Goal: Task Accomplishment & Management: Manage account settings

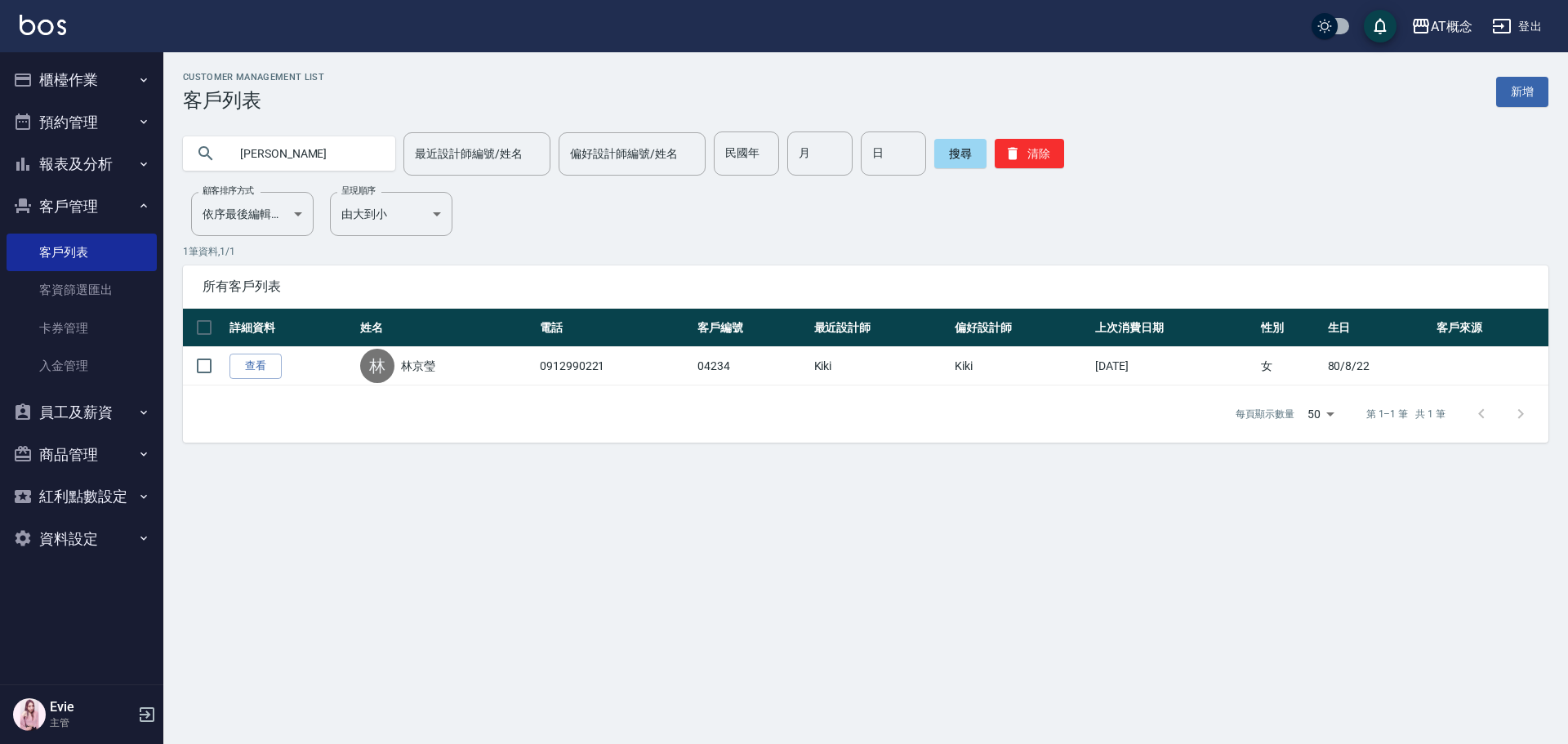
type input "林"
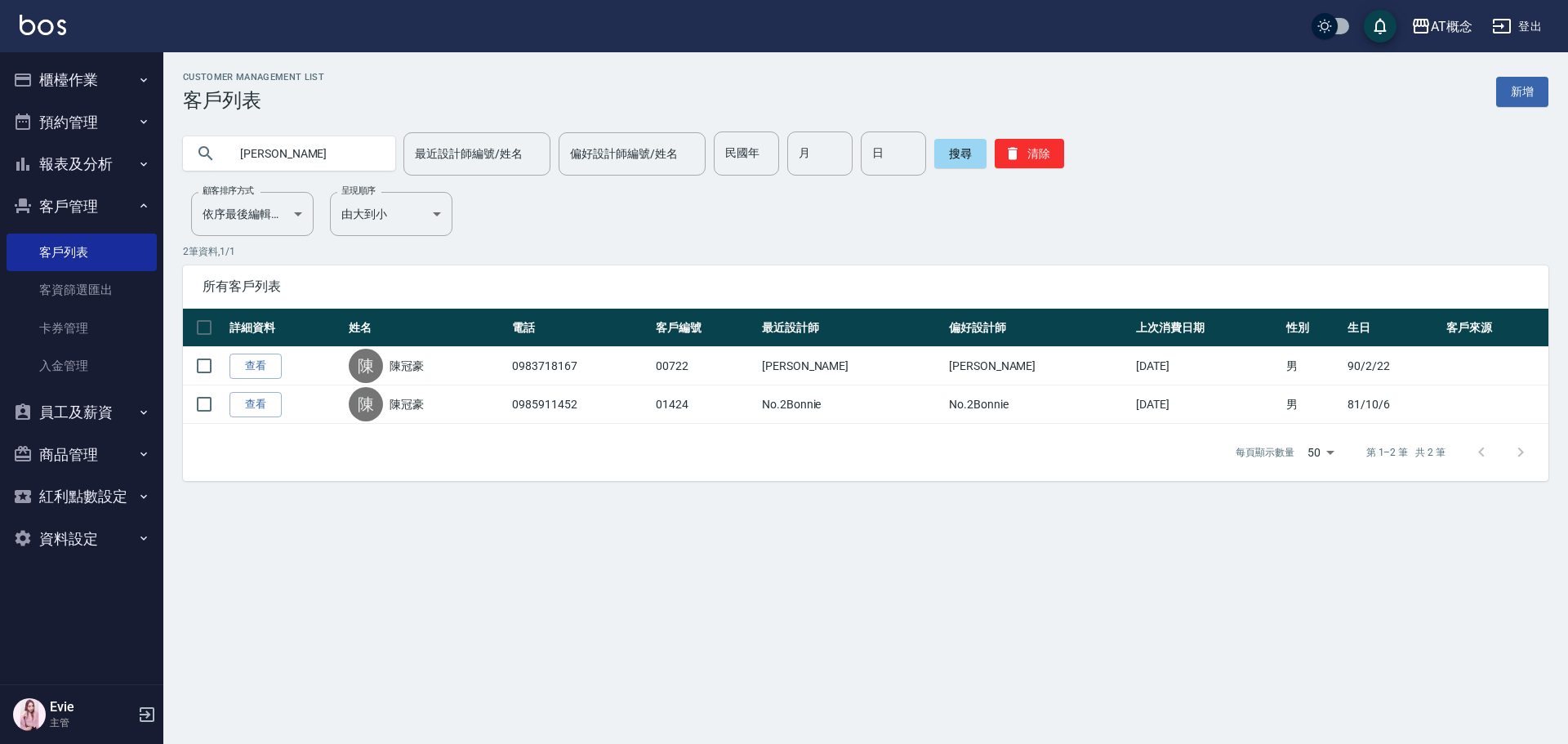
type input "陳"
type input "03822"
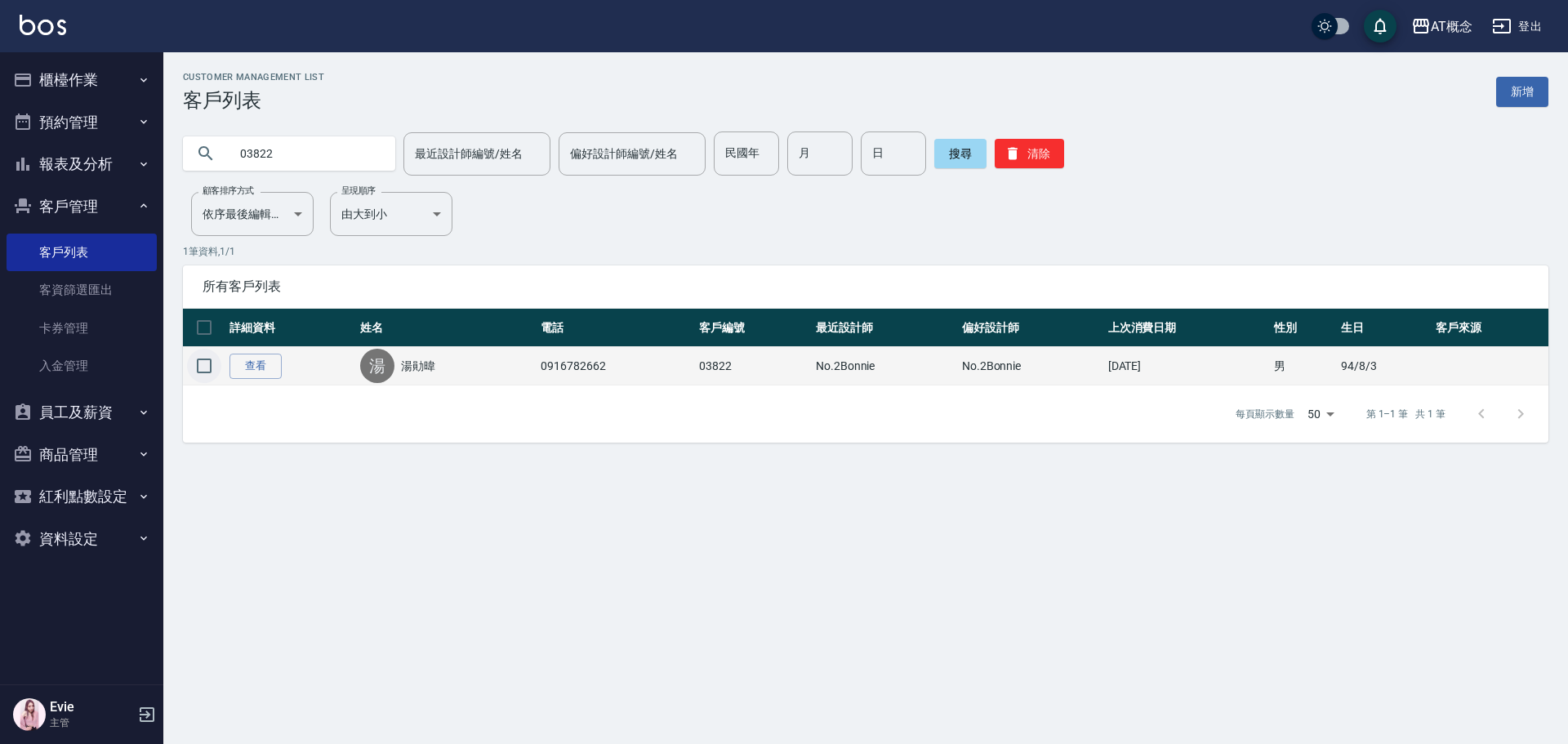
click at [201, 365] on input "checkbox" at bounding box center [204, 366] width 35 height 35
checkbox input "true"
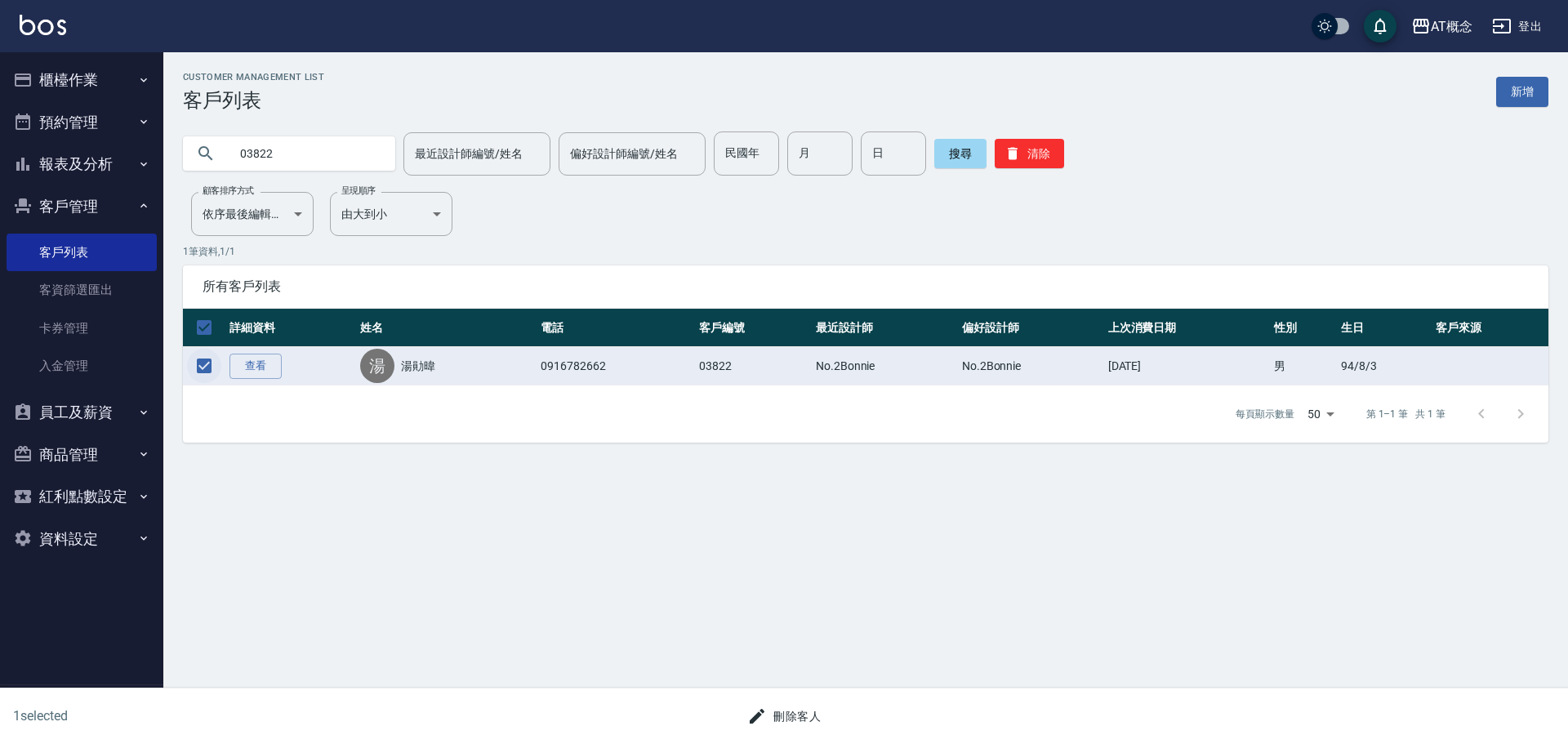
checkbox input "true"
click at [788, 702] on button "刪除客人" at bounding box center [783, 716] width 87 height 30
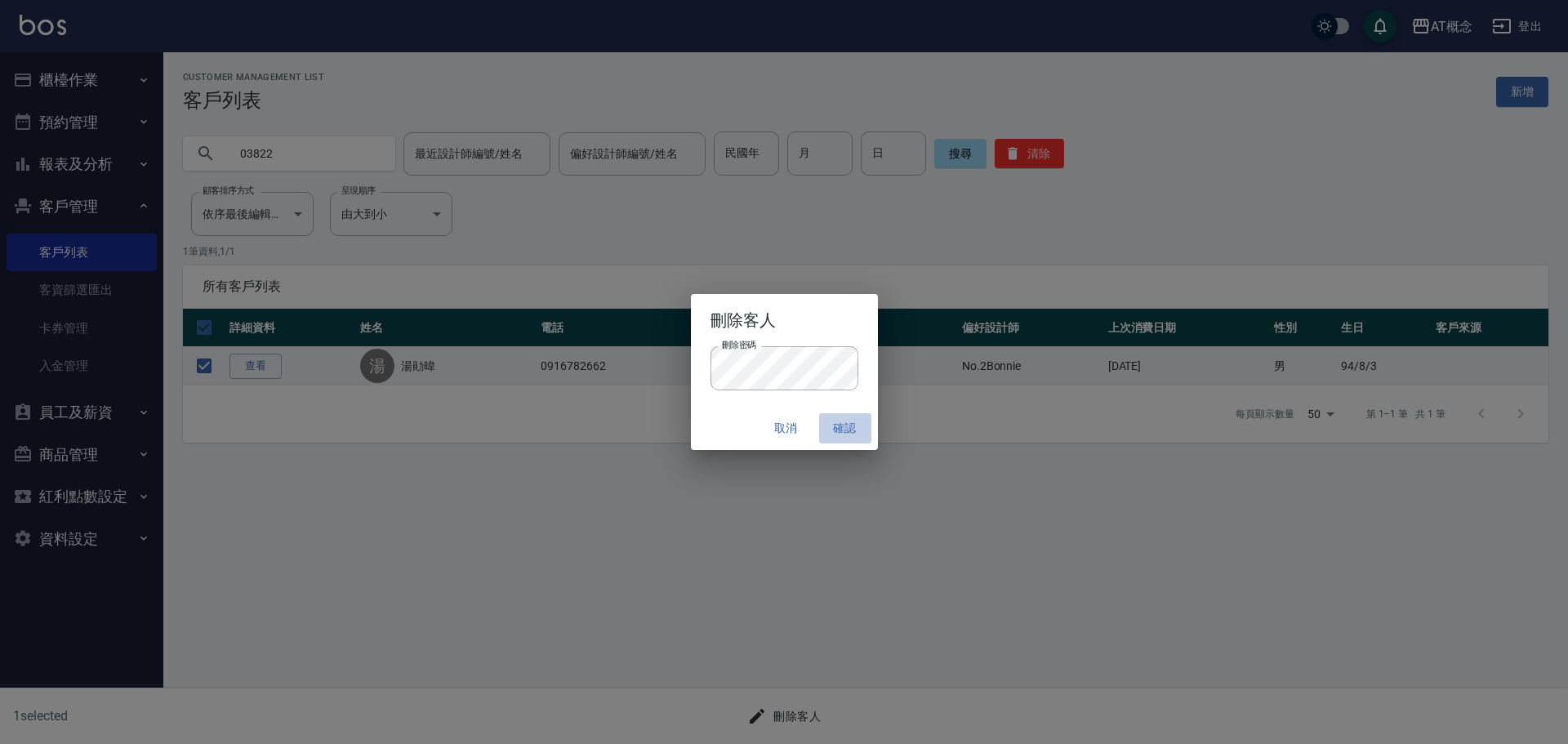
click at [835, 425] on button "確認" at bounding box center [844, 428] width 52 height 30
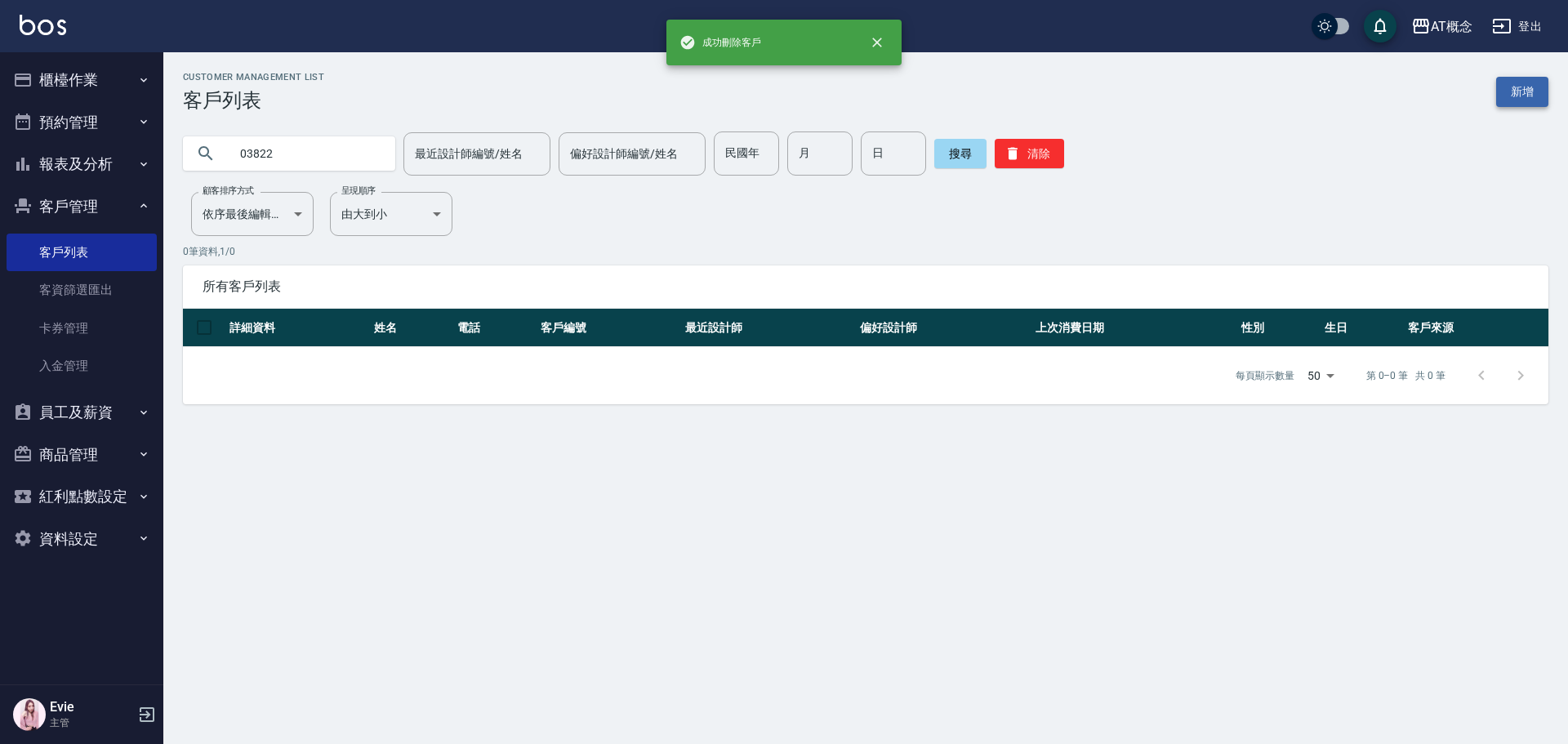
click at [1532, 88] on link "新增" at bounding box center [1522, 91] width 52 height 30
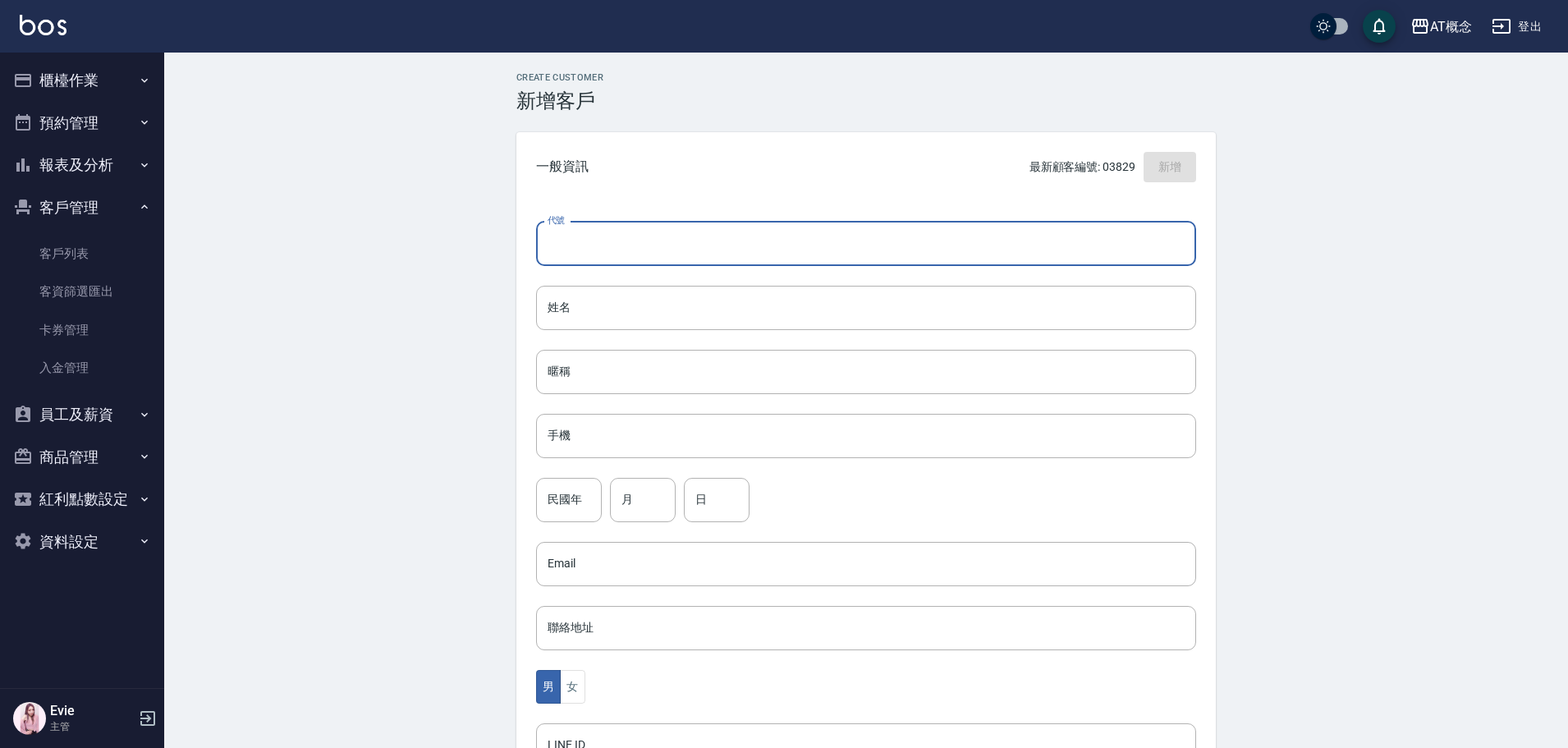
click at [715, 251] on input "代號" at bounding box center [866, 244] width 660 height 44
type input "03822"
click at [575, 322] on input "姓名" at bounding box center [866, 308] width 660 height 44
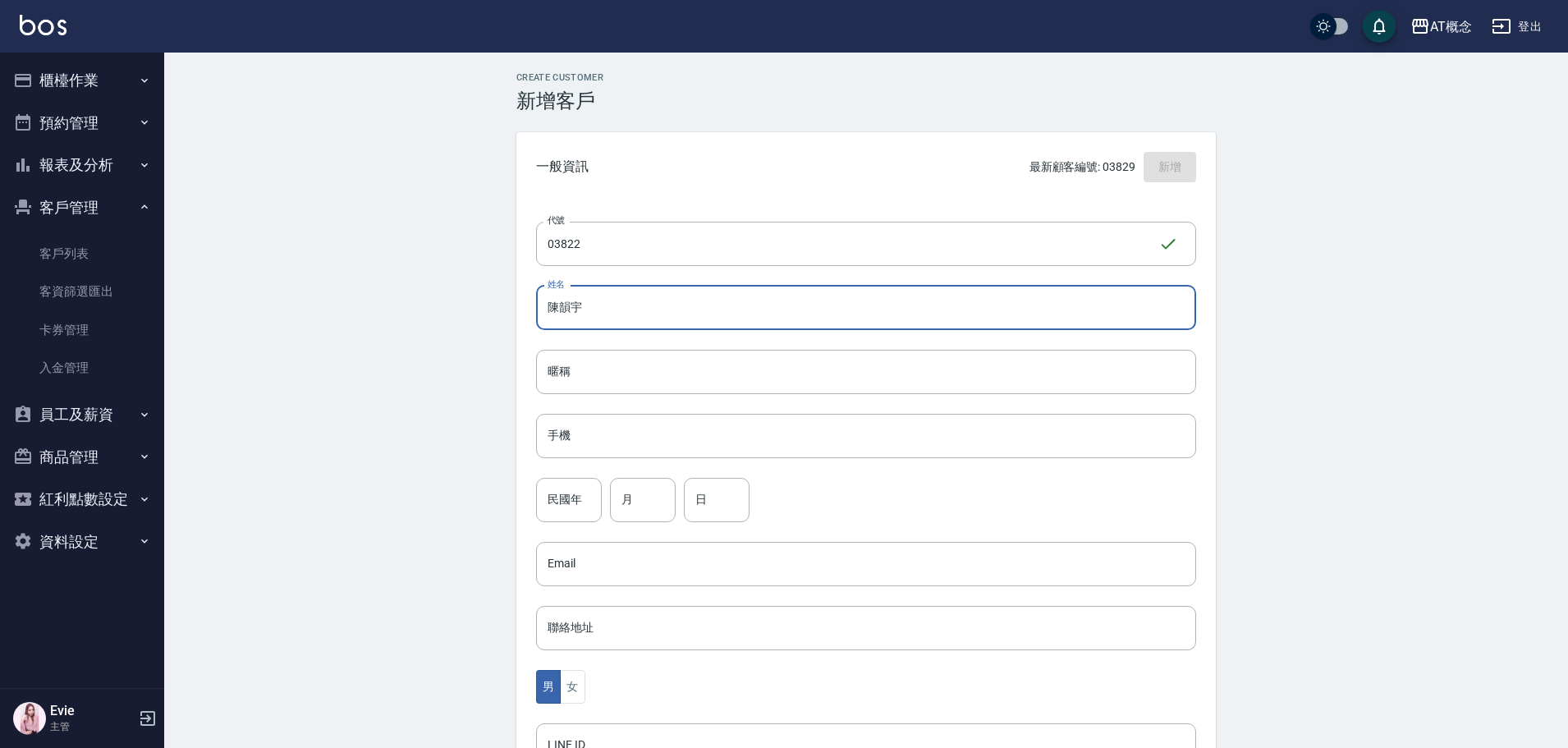
type input "陳韻宇"
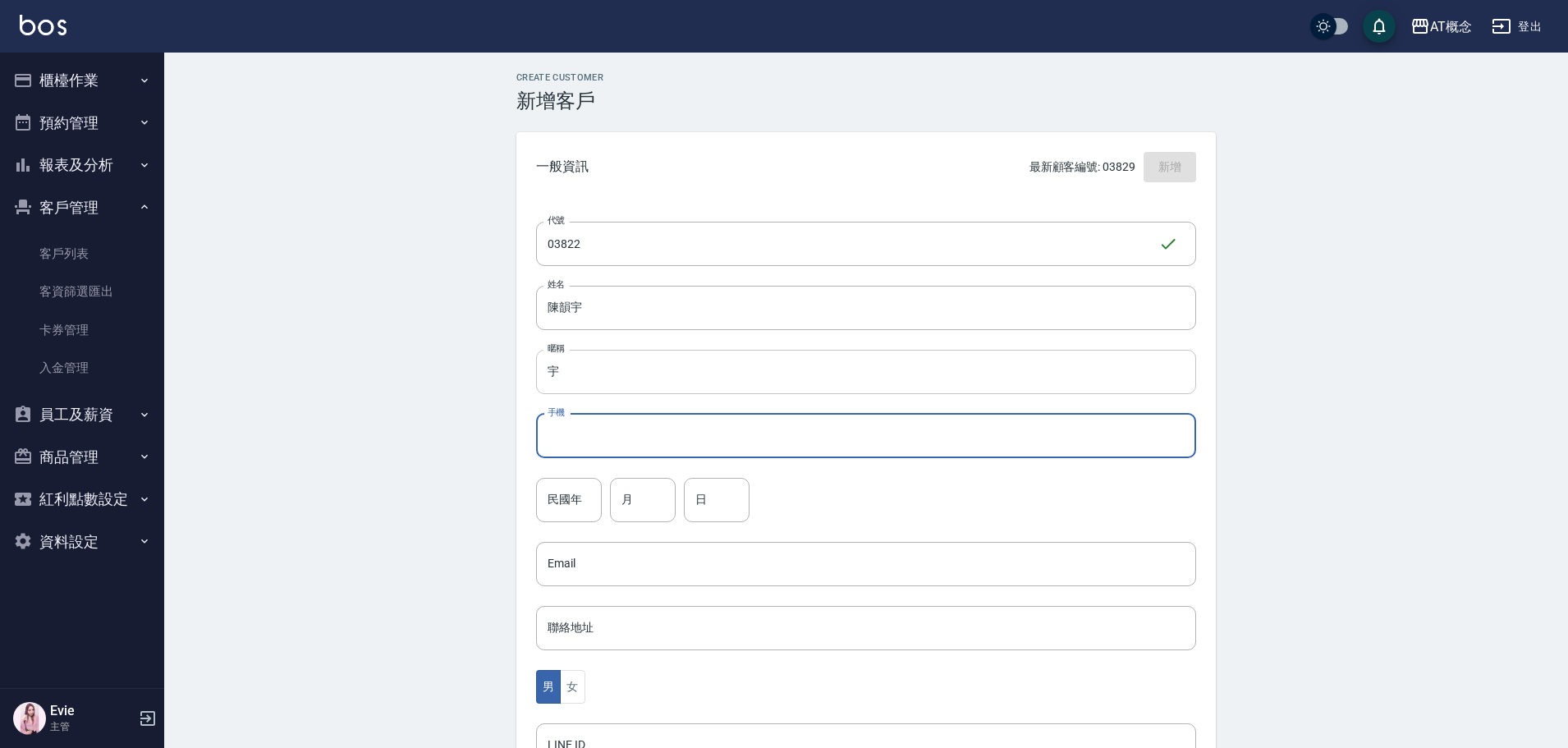
click at [548, 374] on input "宇" at bounding box center [866, 372] width 660 height 44
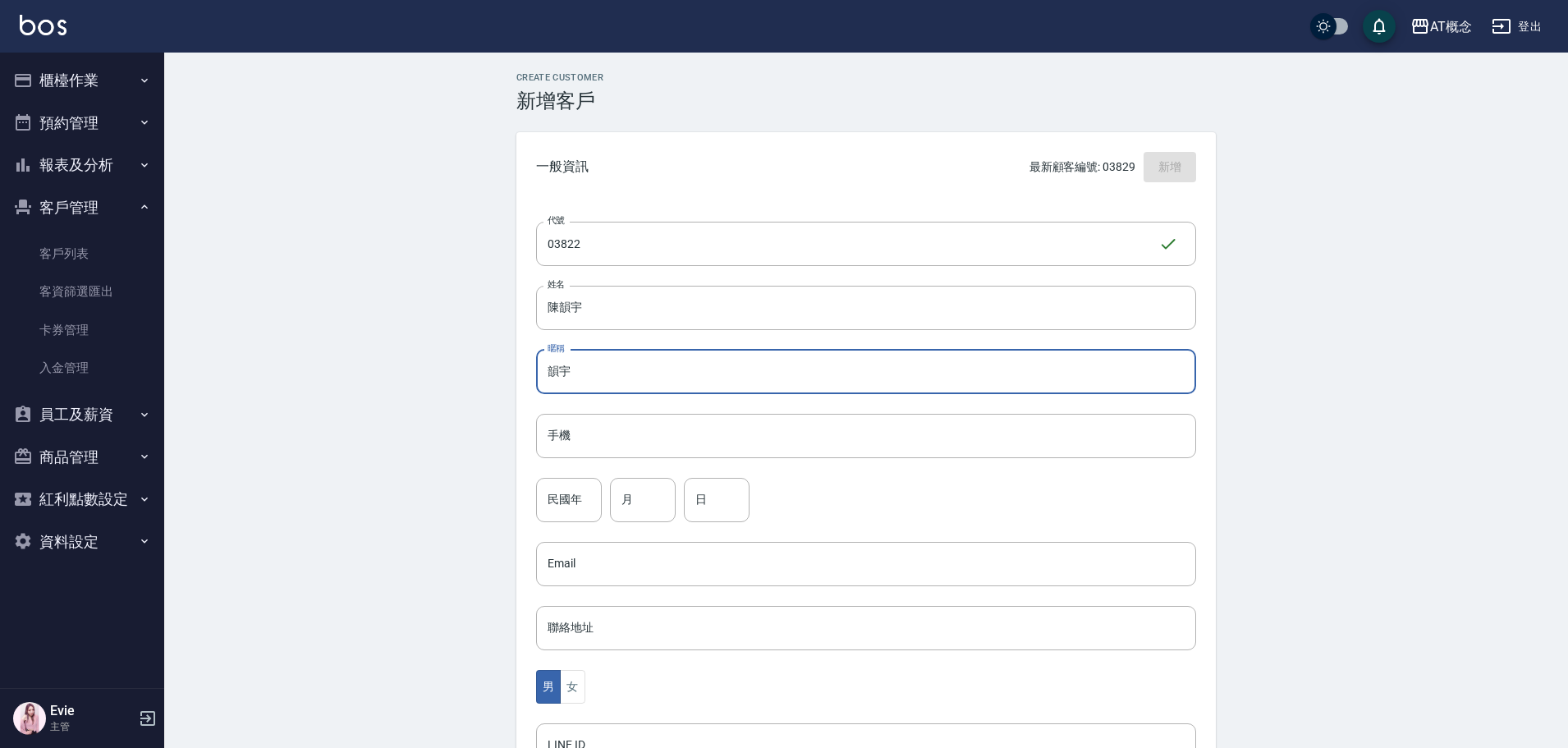
type input "韻宇"
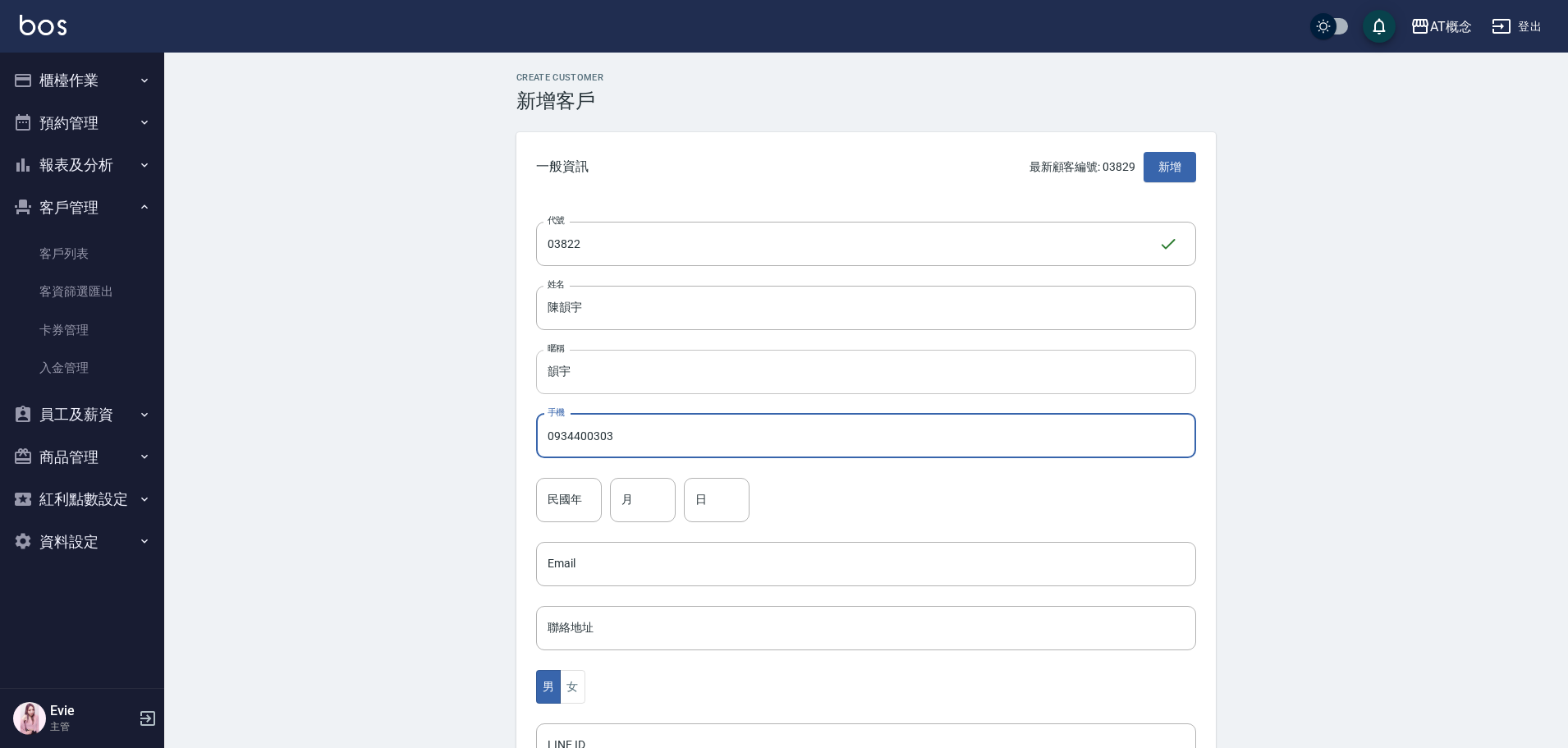
type input "0934400303"
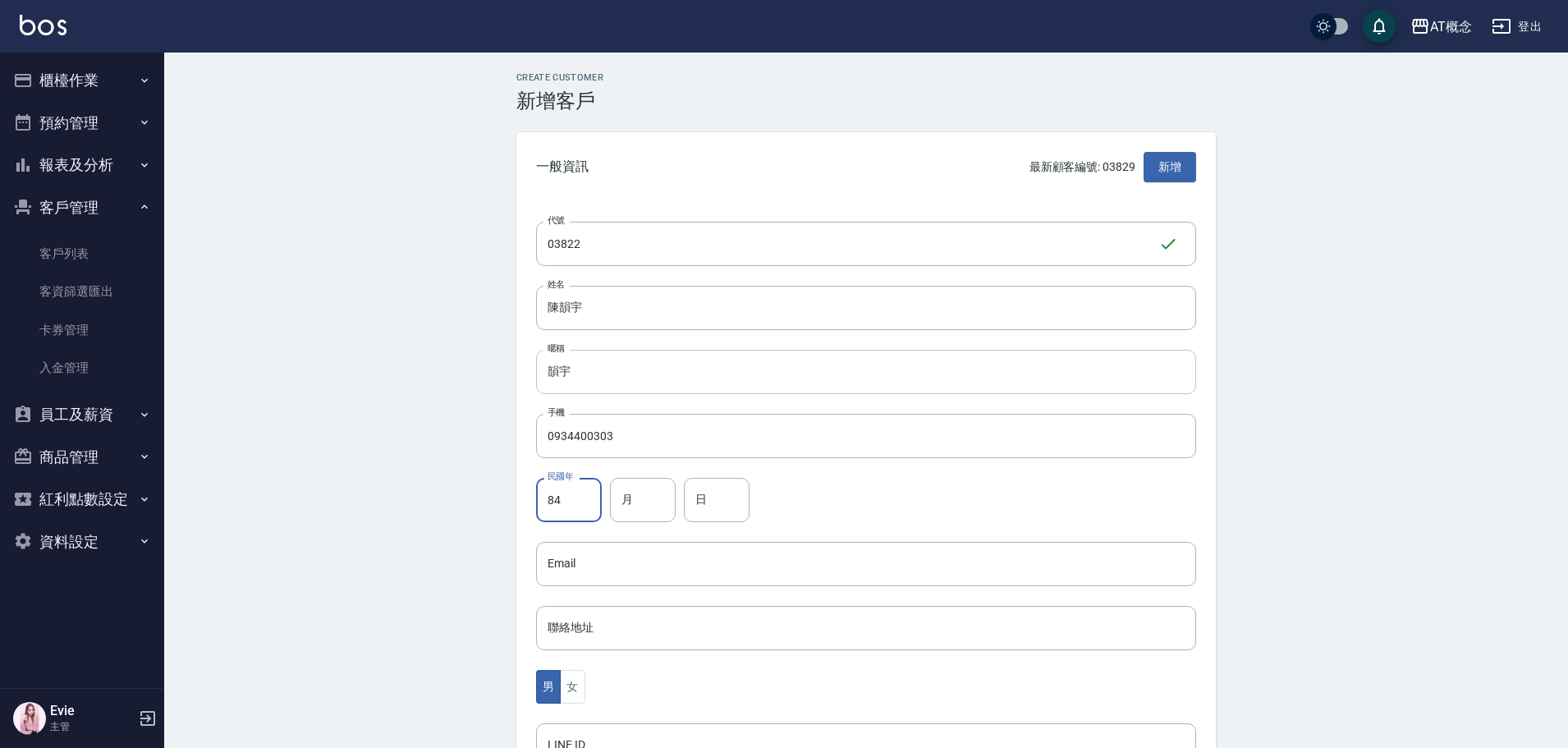
type input "84"
type input "2"
type input "9"
click at [575, 681] on button "女" at bounding box center [572, 687] width 25 height 34
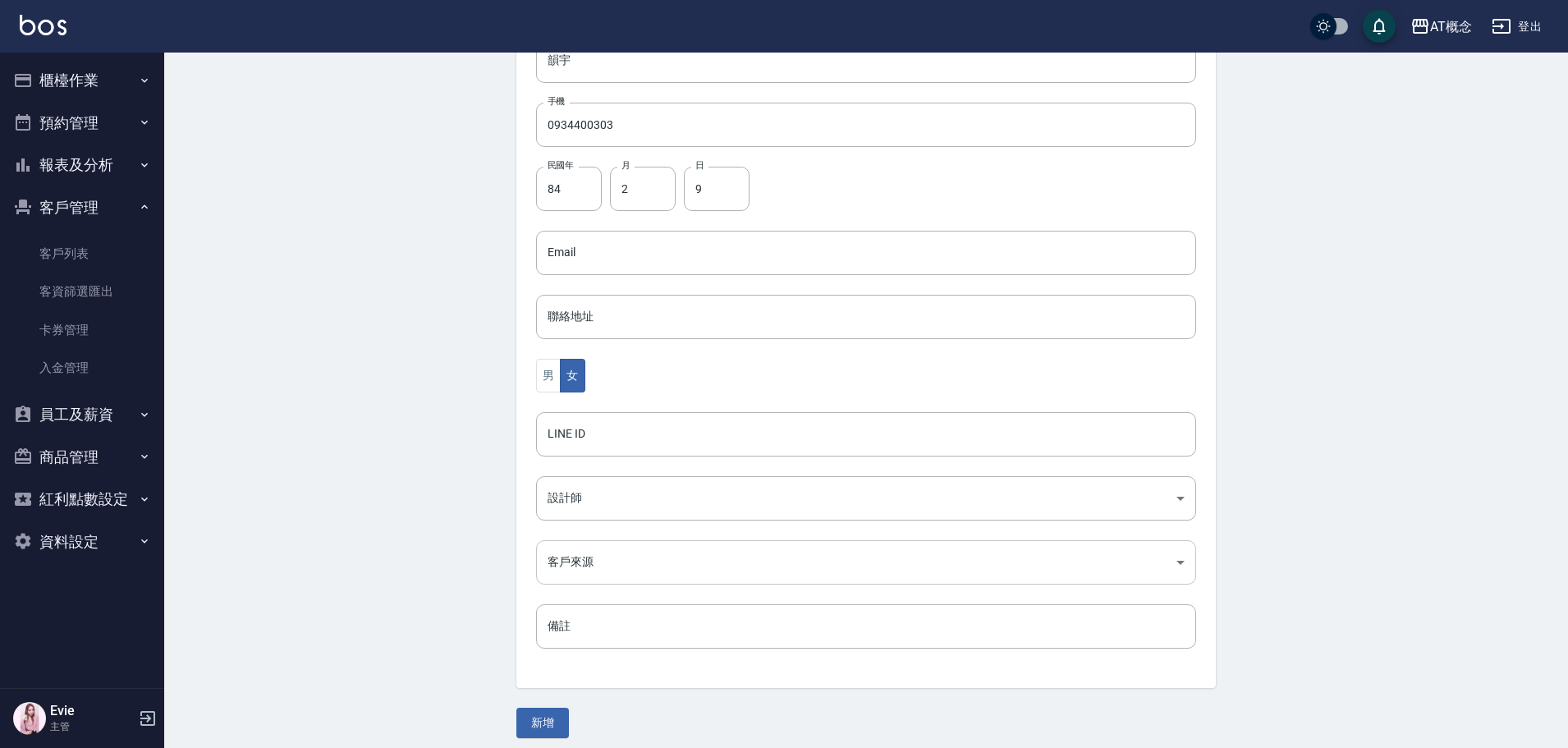
scroll to position [321, 0]
click at [592, 484] on body "AT概念 登出 櫃檯作業 打帳單 帳單列表 現金收支登錄 高階收支登錄 材料自購登錄 每日結帳 排班表 現場電腦打卡 預約管理 預約管理 單日預約紀錄 單週預…" at bounding box center [784, 213] width 1568 height 1069
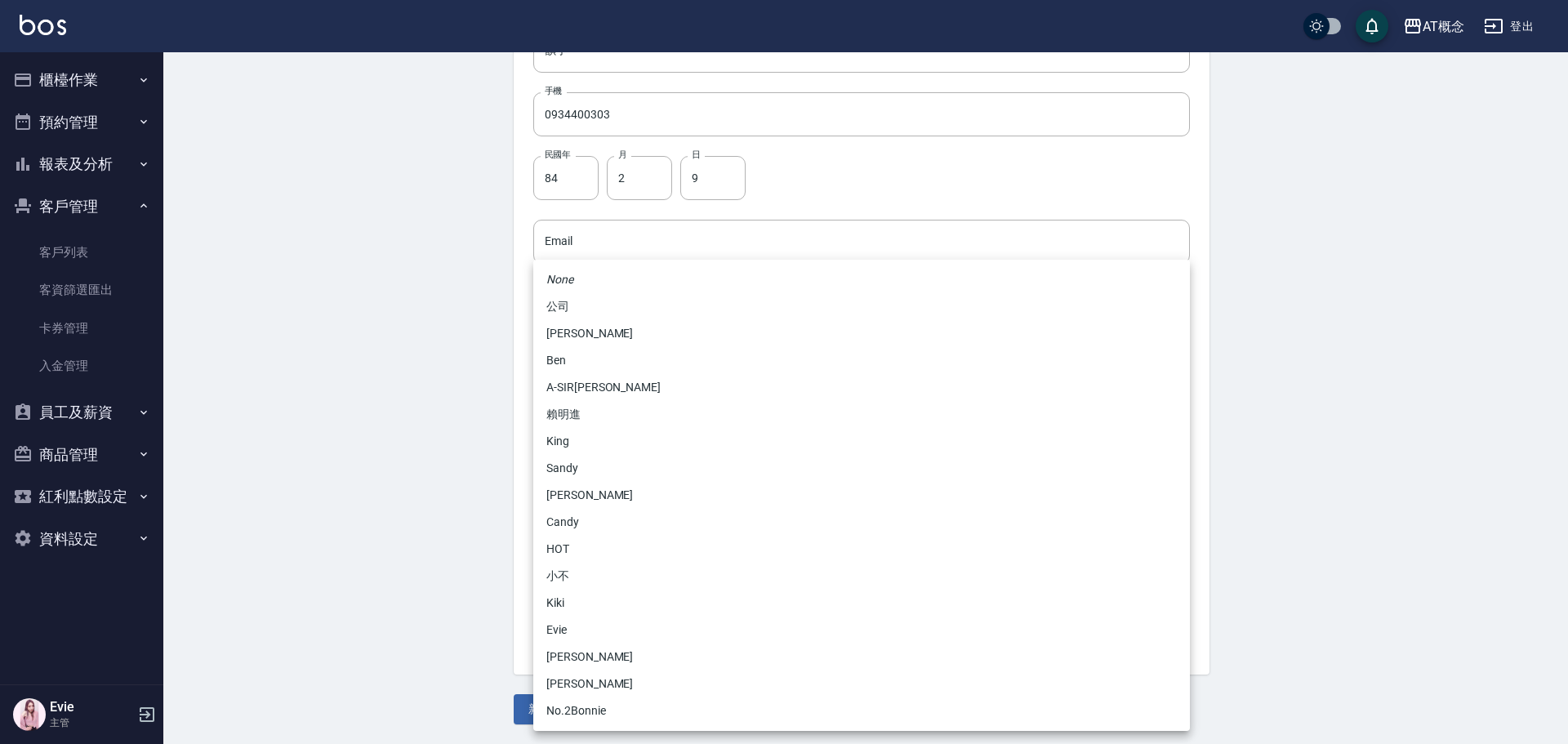
click at [564, 708] on li "No.2Bonnie" at bounding box center [861, 711] width 657 height 27
type input "20abcae0-810e-448a-b26a-bcbab897de4d"
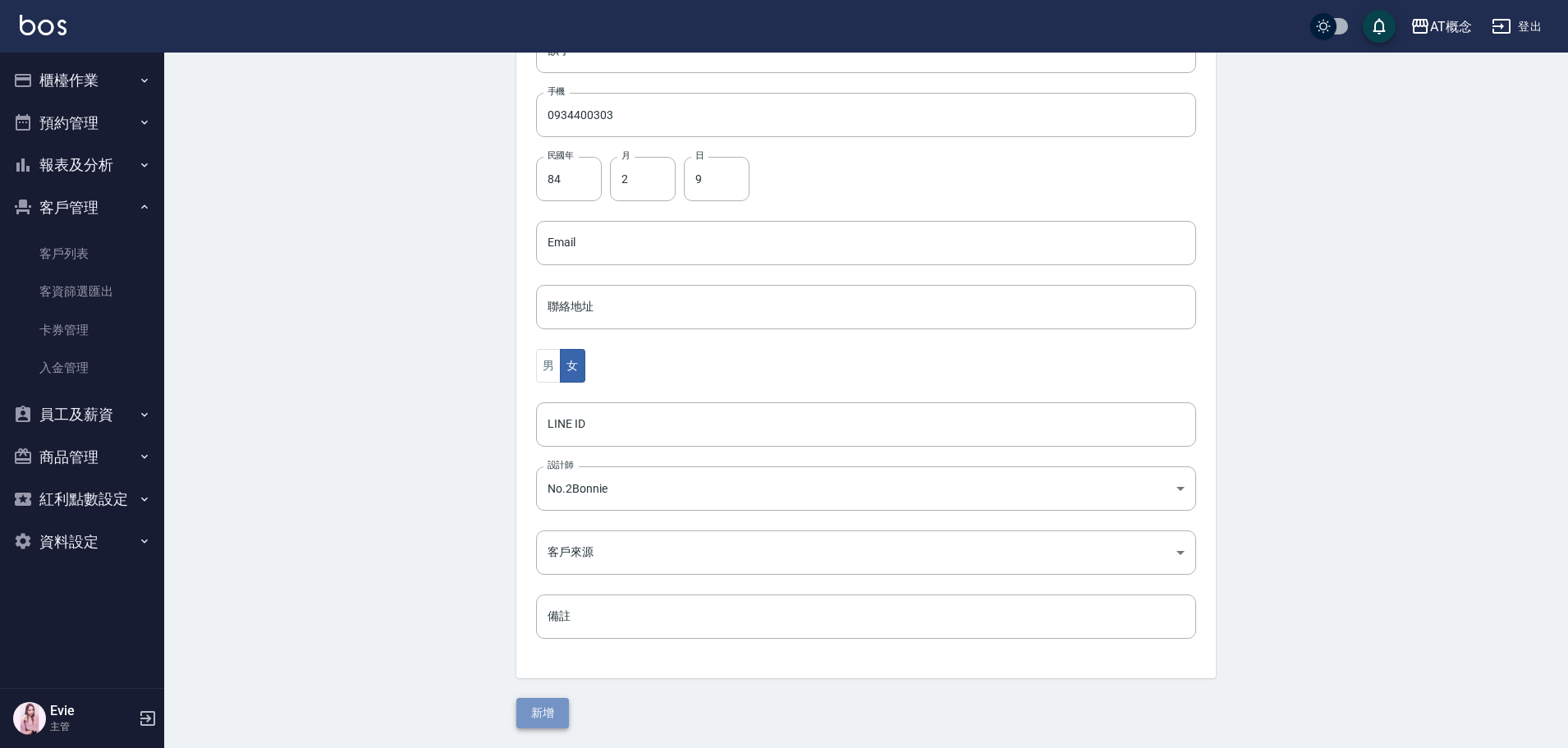
click at [550, 710] on button "新增" at bounding box center [542, 712] width 52 height 30
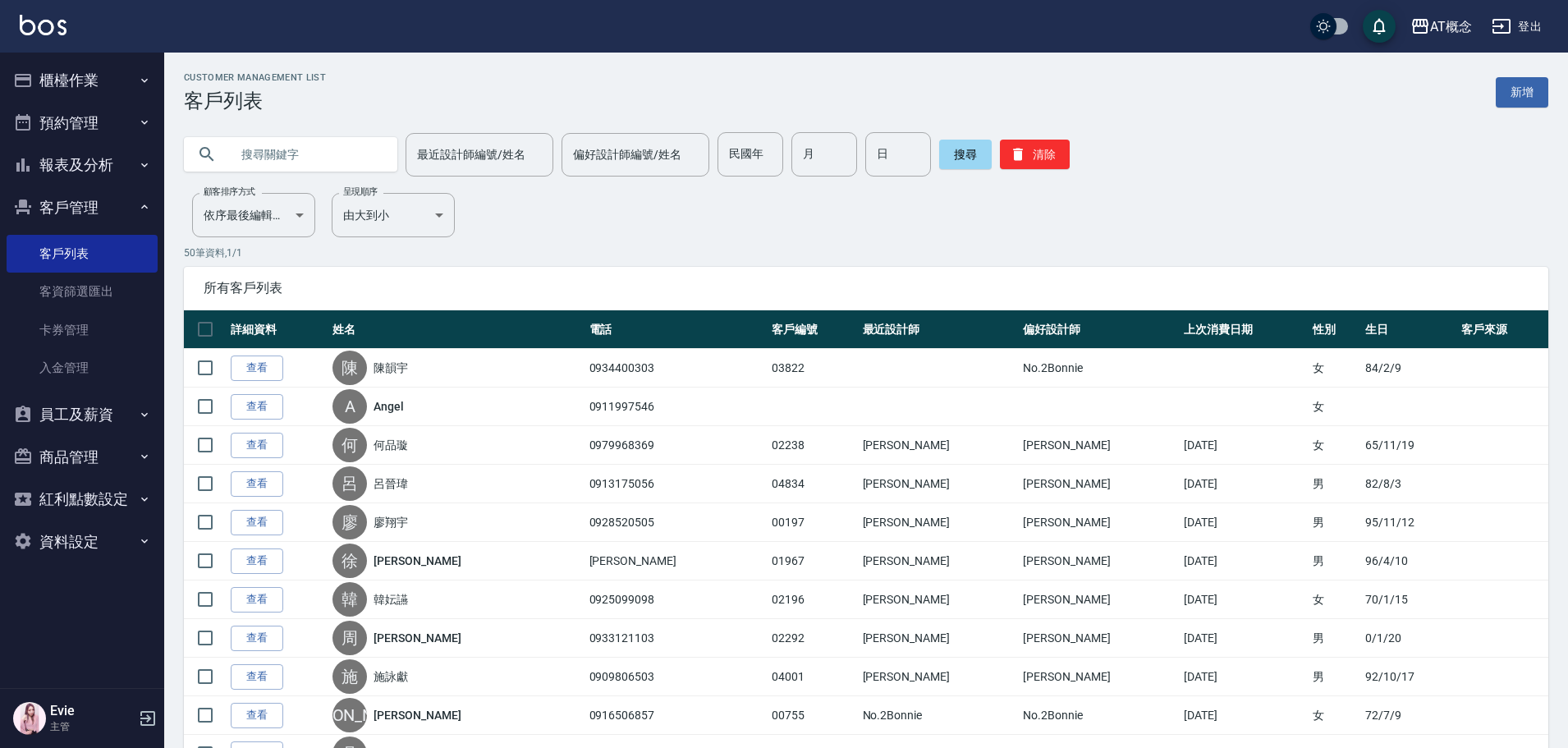
click at [298, 139] on input "text" at bounding box center [307, 154] width 155 height 44
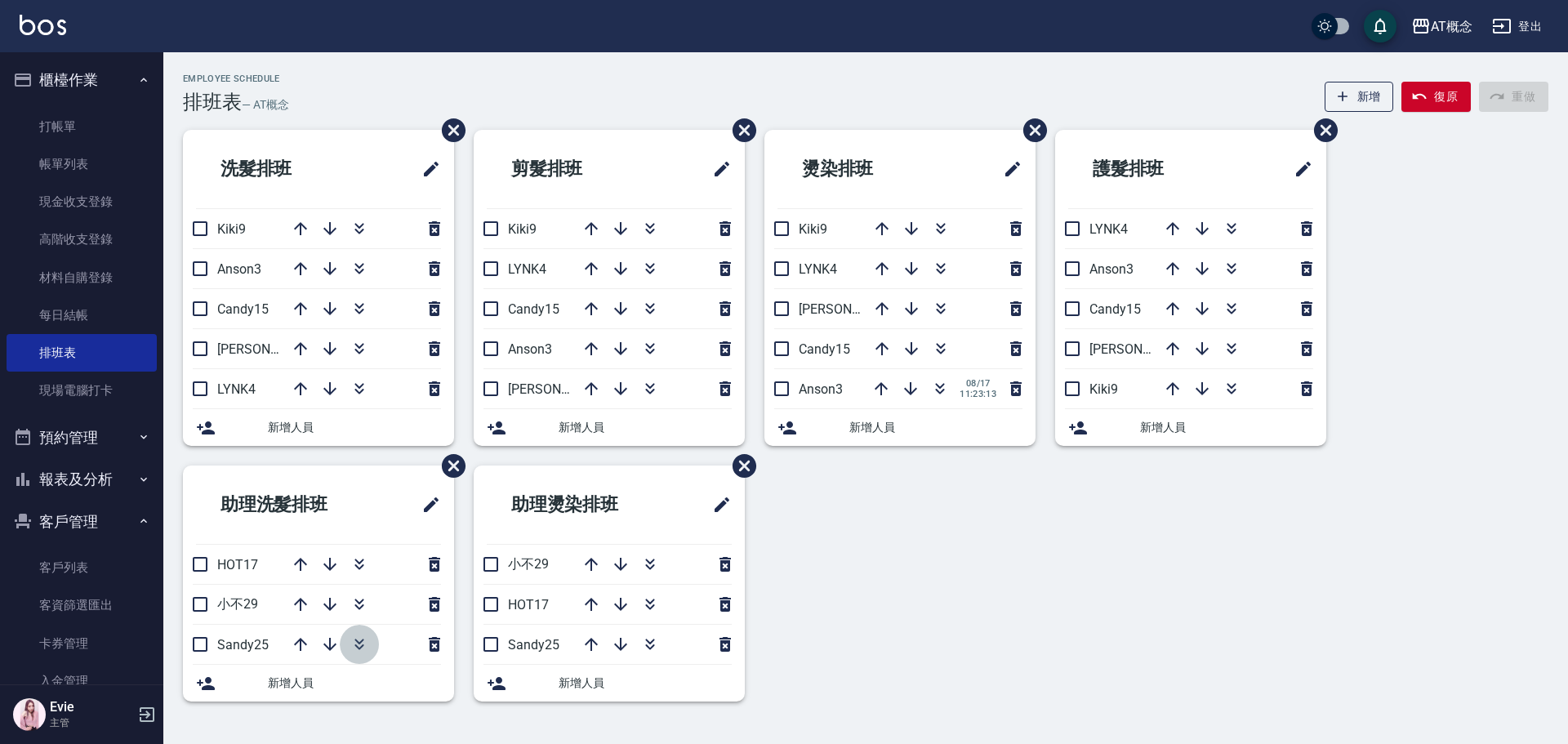
click at [366, 642] on icon "button" at bounding box center [360, 645] width 20 height 20
click at [650, 557] on icon "button" at bounding box center [650, 565] width 20 height 20
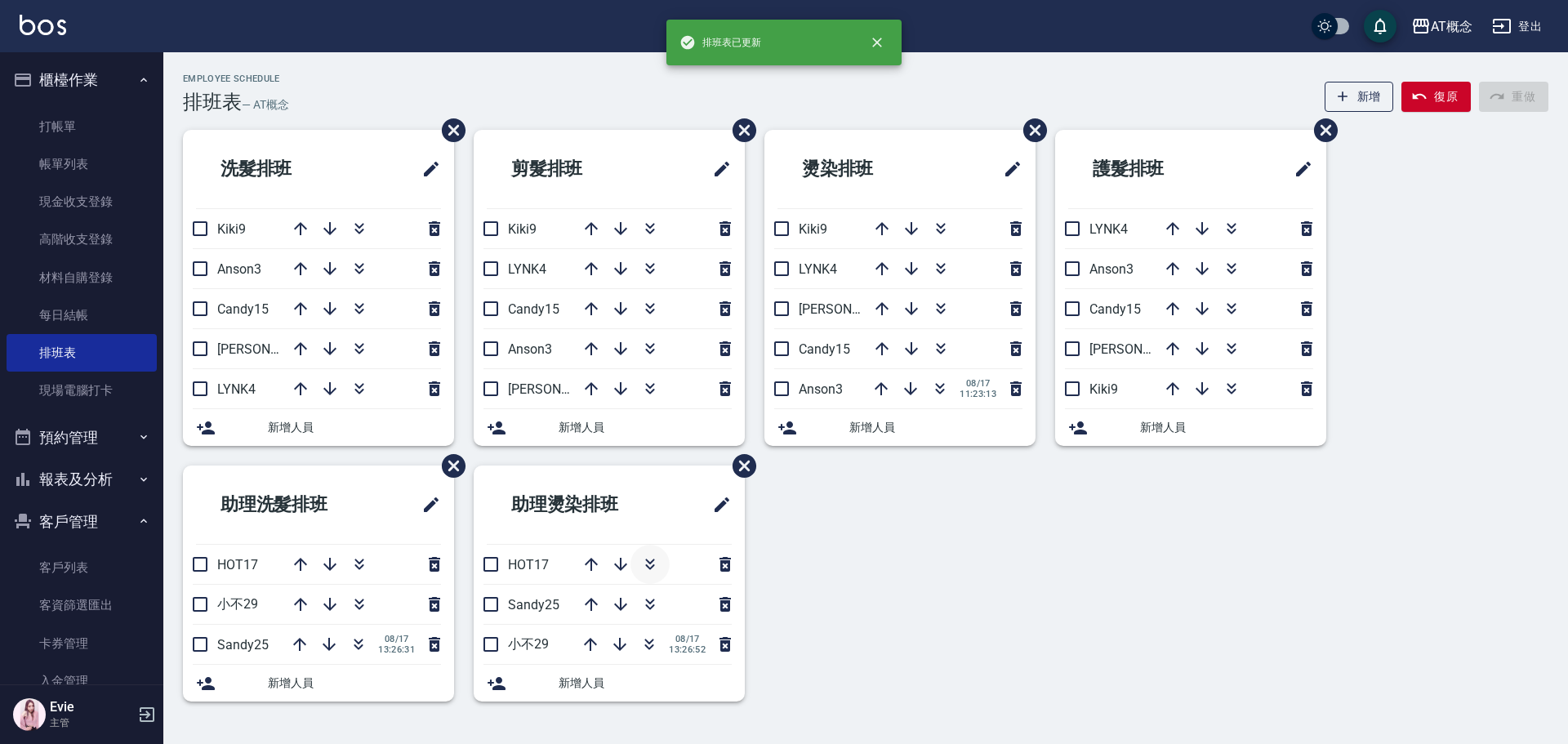
click at [651, 566] on icon "button" at bounding box center [650, 565] width 20 height 20
